Goal: Find specific page/section: Find specific page/section

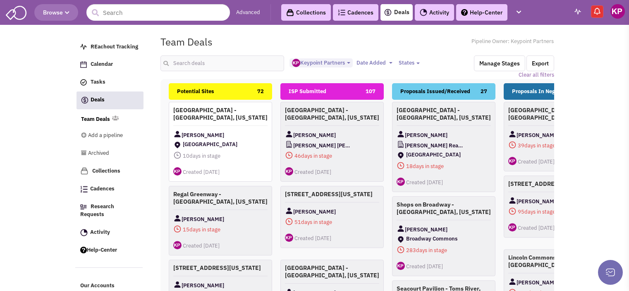
select select "1896"
select select
click at [432, 13] on link "Activity" at bounding box center [434, 12] width 39 height 17
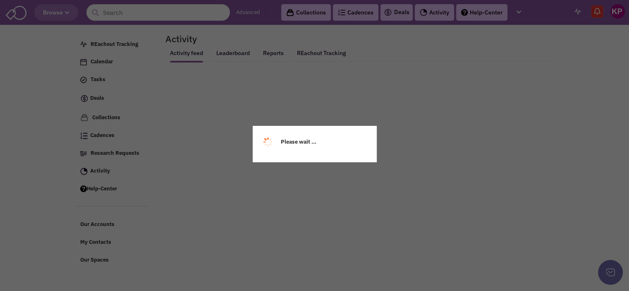
select select
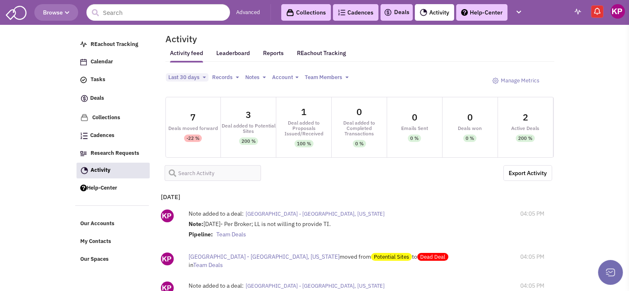
select select
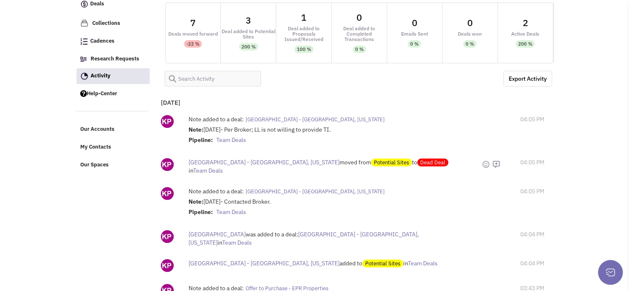
scroll to position [95, 0]
